Goal: Transaction & Acquisition: Purchase product/service

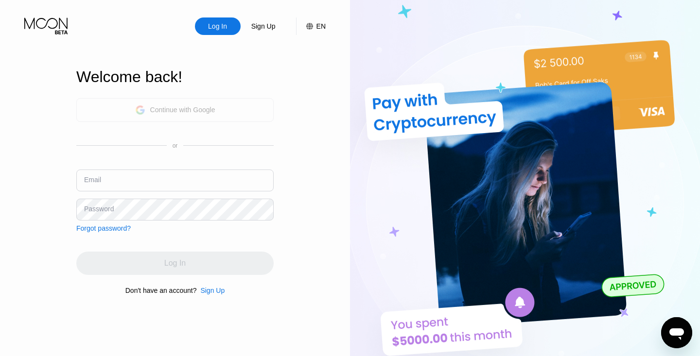
click at [175, 106] on div "Continue with Google" at bounding box center [182, 110] width 65 height 8
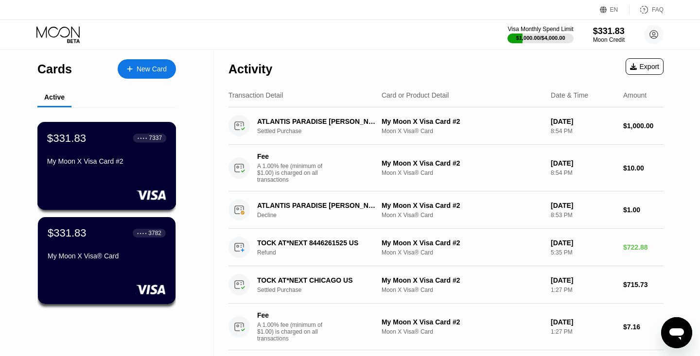
click at [136, 173] on div "$331.83 ● ● ● ● 7337 My Moon X Visa Card #2" at bounding box center [106, 166] width 139 height 88
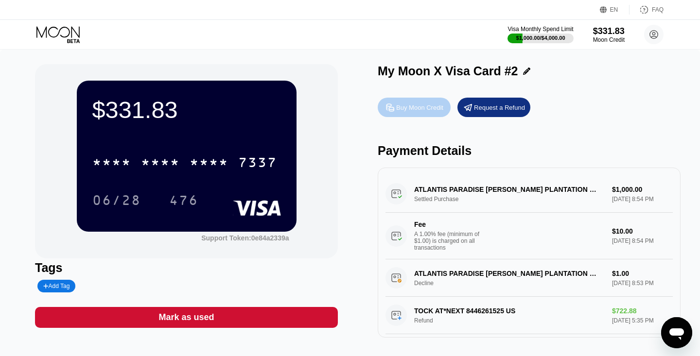
click at [409, 105] on div "Buy Moon Credit" at bounding box center [419, 107] width 47 height 8
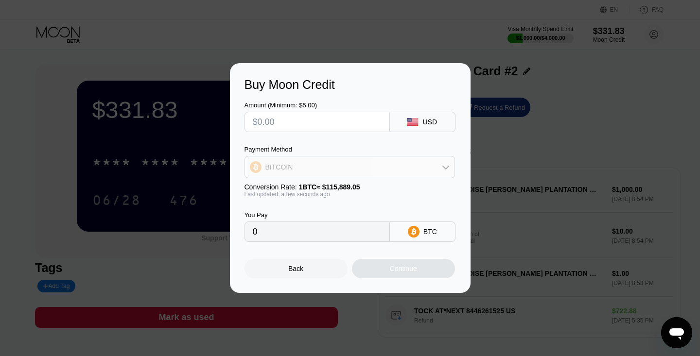
click at [359, 165] on div "BITCOIN" at bounding box center [349, 166] width 209 height 19
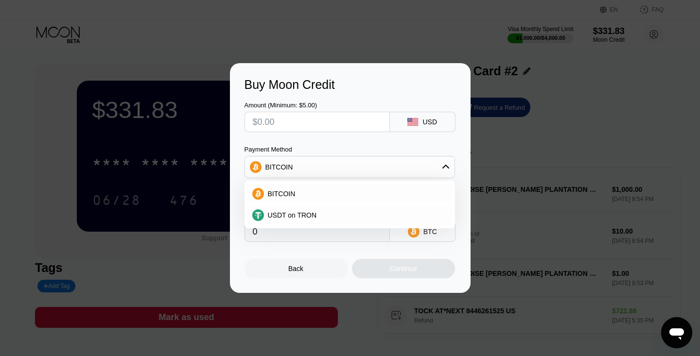
click at [240, 198] on div "Buy Moon Credit Amount (Minimum: $5.00) USD Payment Method BITCOIN BITCOIN USDT…" at bounding box center [350, 178] width 241 height 230
click at [321, 256] on div "Back Continue" at bounding box center [349, 260] width 211 height 36
click at [304, 269] on div "Back" at bounding box center [295, 268] width 103 height 19
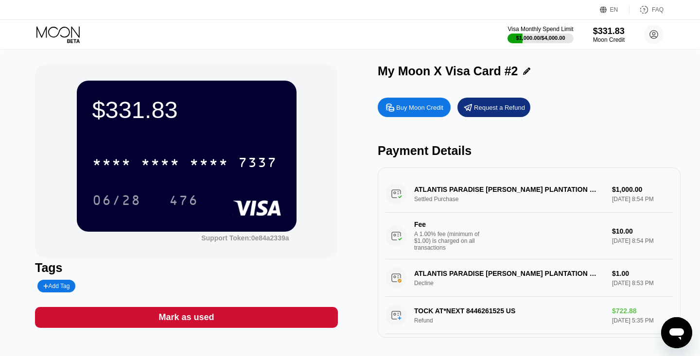
click at [405, 103] on div "Buy Moon Credit" at bounding box center [419, 107] width 47 height 8
type input "0"
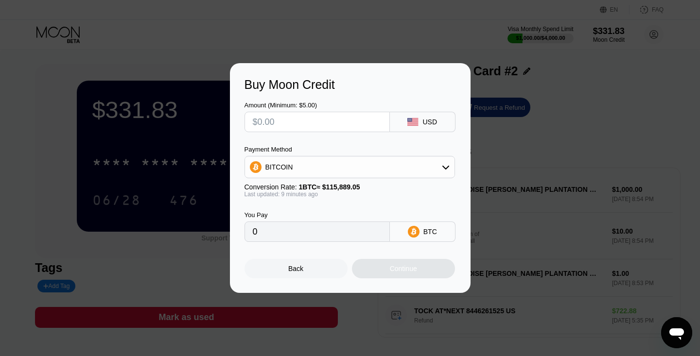
click at [245, 19] on div at bounding box center [350, 178] width 700 height 356
click at [278, 121] on input "text" at bounding box center [317, 121] width 129 height 19
type input "$2"
type input "0.00001729"
type input "$29"
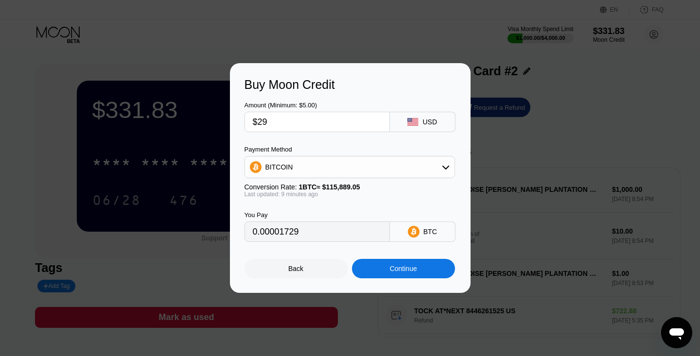
type input "0.00025059"
type input "$290"
type input "0.00250582"
type input "$2900"
type input "0.02505815"
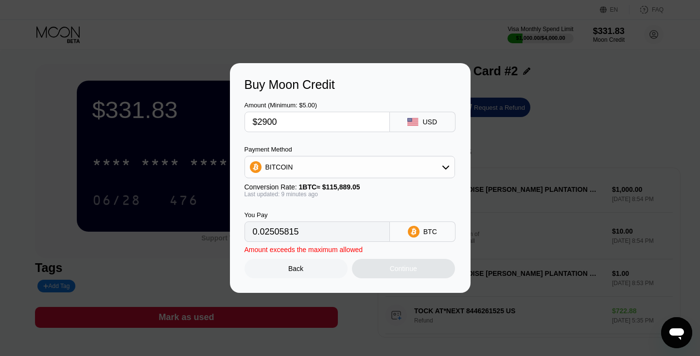
type input "$290"
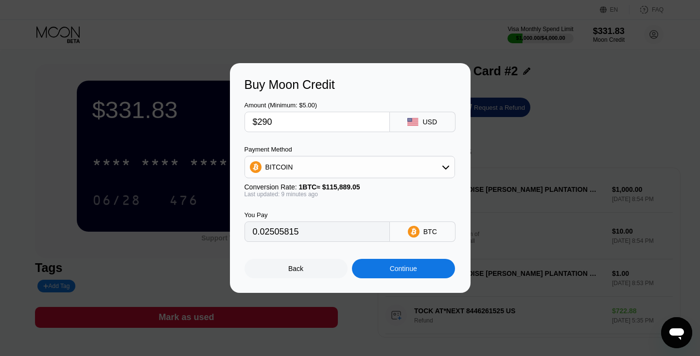
type input "0.00250582"
type input "$29"
type input "0.00025059"
type input "$2"
type input "0.00001729"
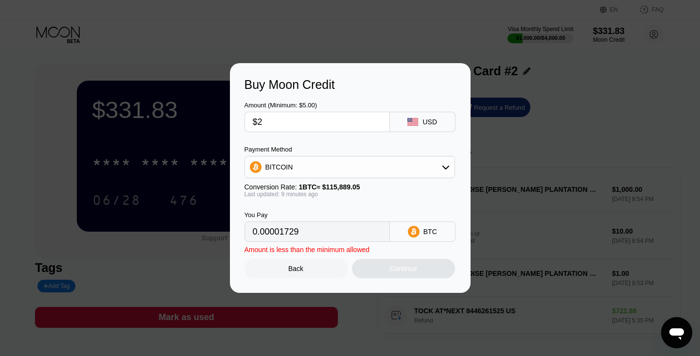
type input "$20"
type input "0.00017282"
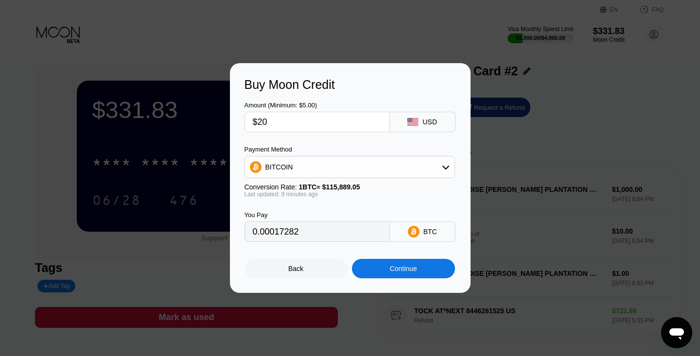
type input "$200"
type input "0.00172815"
type input "$2000"
type input "0.01728148"
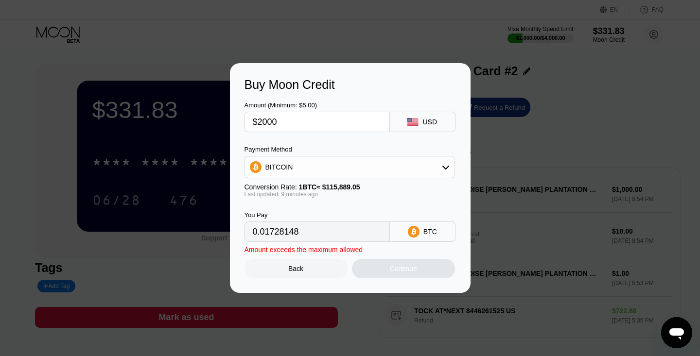
type input "$200"
type input "0.00172815"
type input "$20"
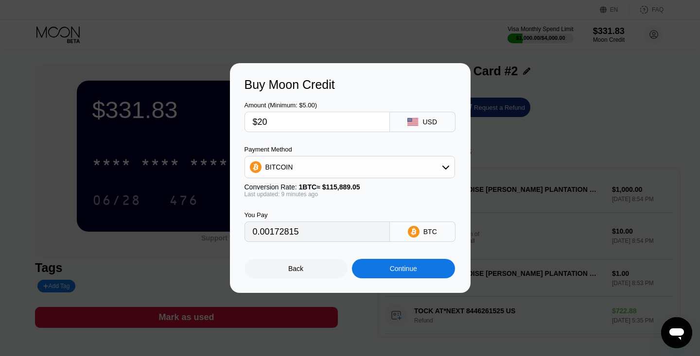
type input "0.00017282"
type input "$2"
type input "0.00001729"
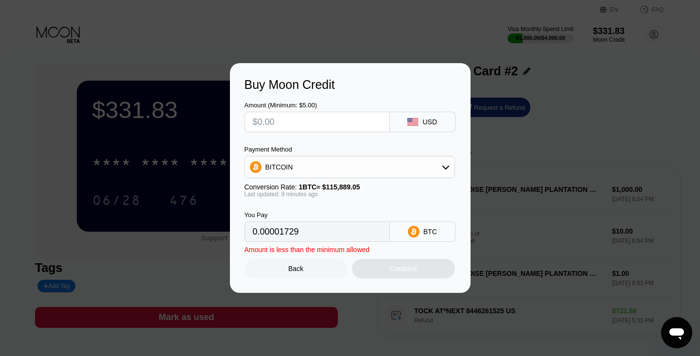
type input "0"
type input "$1"
type input "0.00000865"
type input "$10"
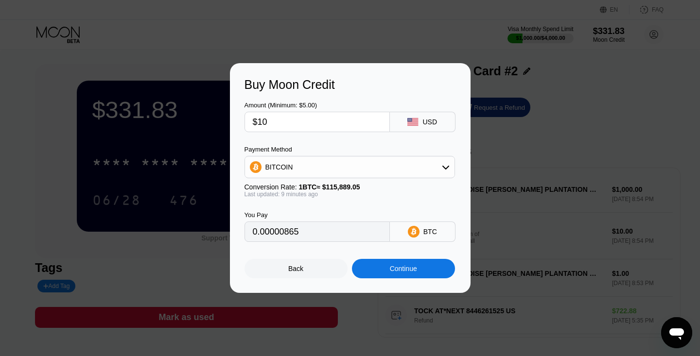
type input "0.00008641"
type input "$100"
type input "0.00086408"
type input "$1000"
type input "0.00864074"
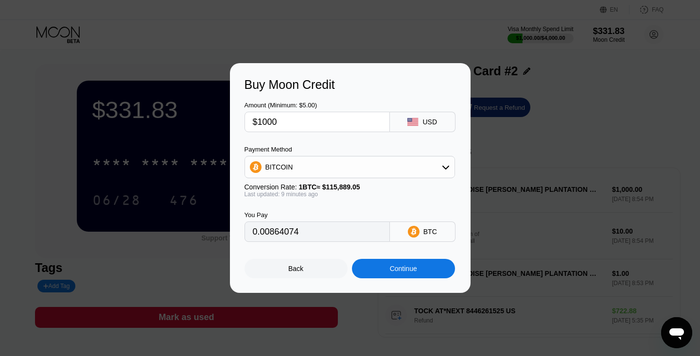
type input "$100"
type input "0.00086408"
type input "$10"
type input "0.00008641"
type input "$1"
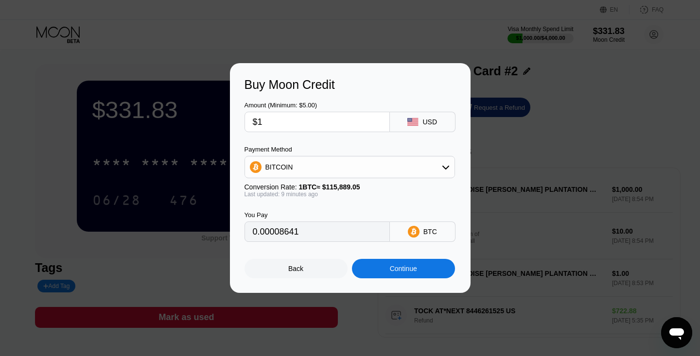
type input "0.00000865"
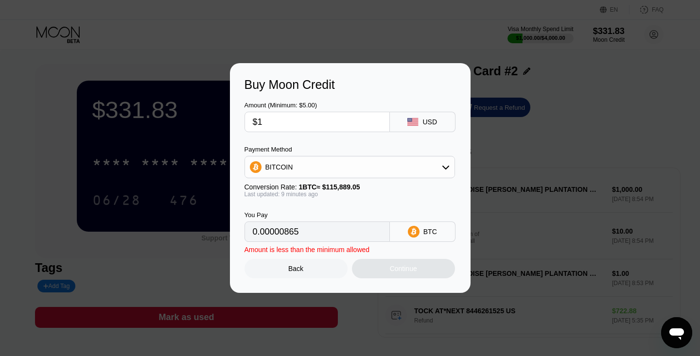
type input "$15"
type input "0.00012962"
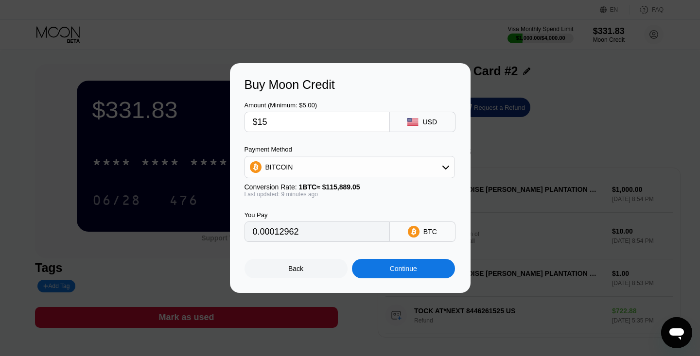
type input "$150"
type input "0.00129612"
type input "$1500"
type input "0.01296111"
type input "$150"
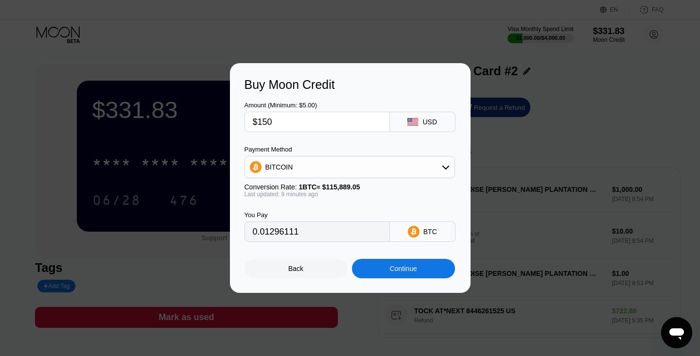
type input "0.00129612"
type input "$15"
type input "0.00012962"
type input "$1"
type input "0.00000865"
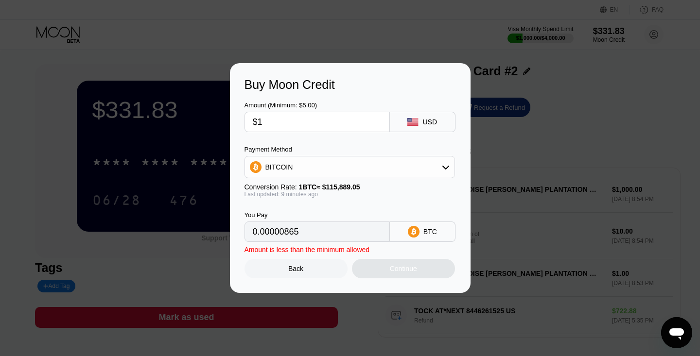
type input "$19"
type input "0.00016418"
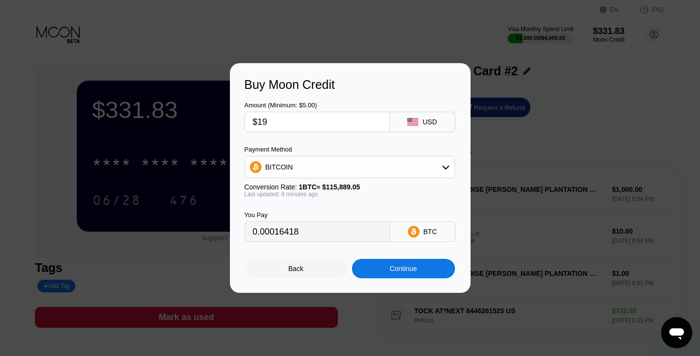
type input "$190"
type input "0.00164175"
type input "$1900"
type input "0.01641741"
type input "$1900"
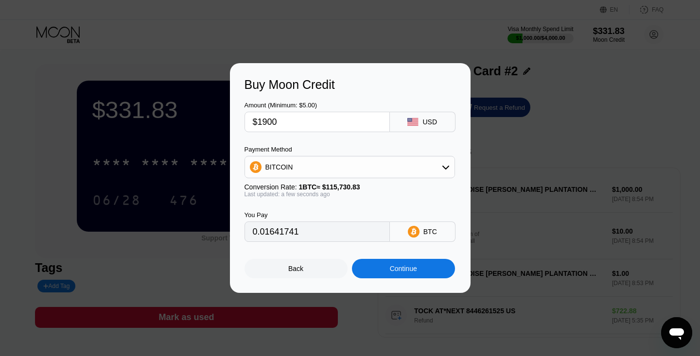
click at [318, 235] on input "0.01641741" at bounding box center [317, 231] width 129 height 19
click at [396, 269] on div "Continue" at bounding box center [403, 269] width 27 height 8
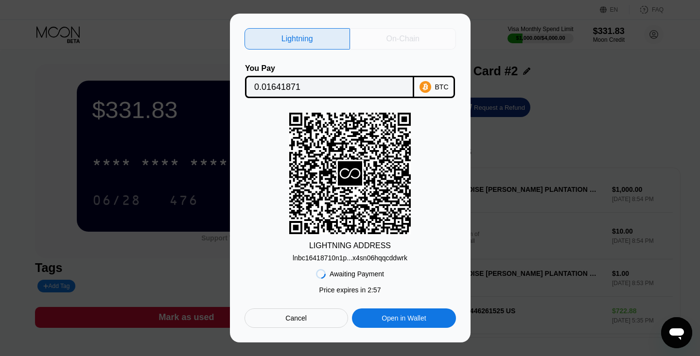
click at [396, 38] on div "On-Chain" at bounding box center [402, 39] width 33 height 10
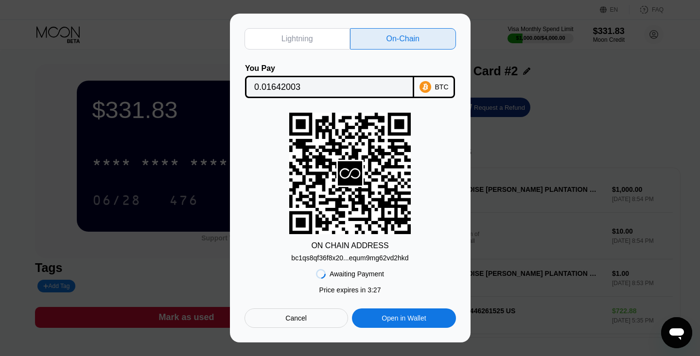
click at [387, 258] on div "bc1qs8qf36f8x20...equm9mg62vd2hkd" at bounding box center [349, 258] width 117 height 8
click at [327, 84] on input "0.01642003" at bounding box center [329, 86] width 151 height 19
